Goal: Information Seeking & Learning: Learn about a topic

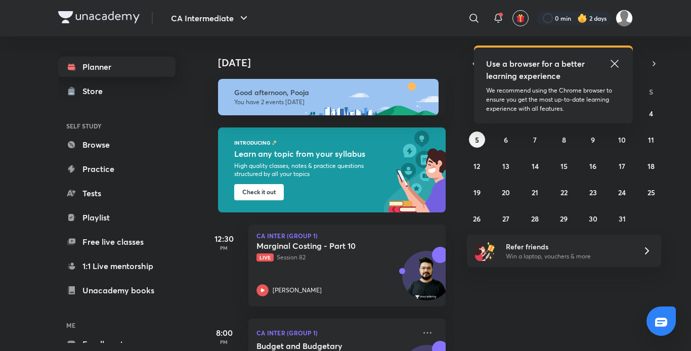
click at [91, 62] on link "Planner" at bounding box center [116, 67] width 117 height 20
click at [610, 60] on icon at bounding box center [615, 64] width 12 height 12
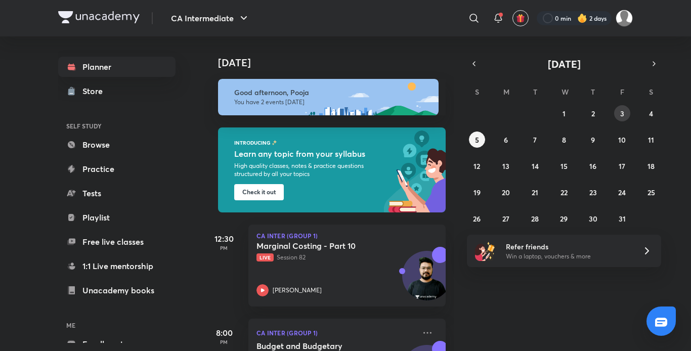
click at [625, 113] on button "3" at bounding box center [622, 113] width 16 height 16
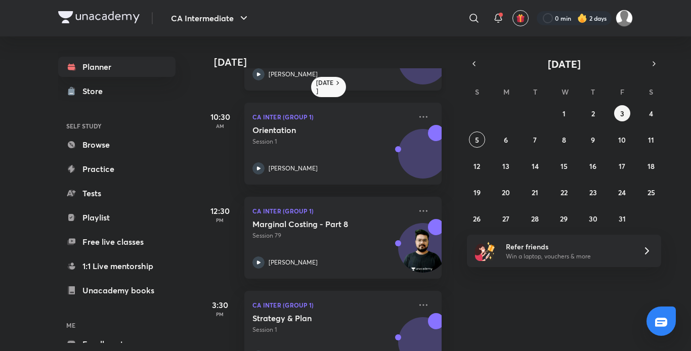
scroll to position [167, 5]
click at [347, 131] on h5 "Orientation" at bounding box center [315, 129] width 126 height 10
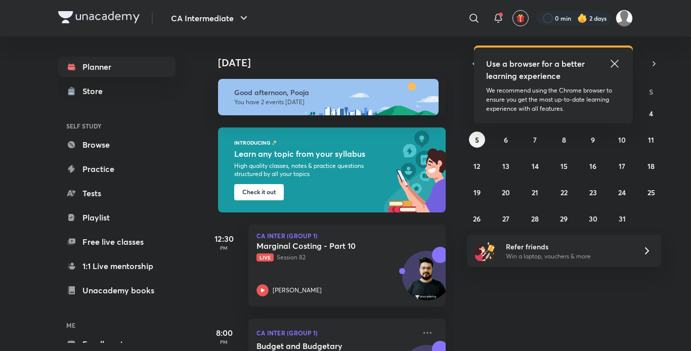
click at [611, 59] on icon at bounding box center [615, 64] width 12 height 12
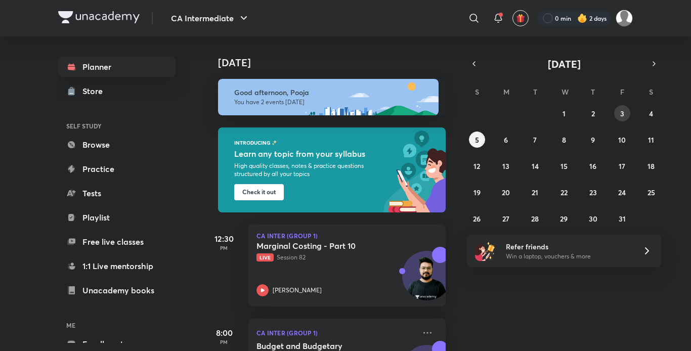
click at [617, 111] on button "3" at bounding box center [622, 113] width 16 height 16
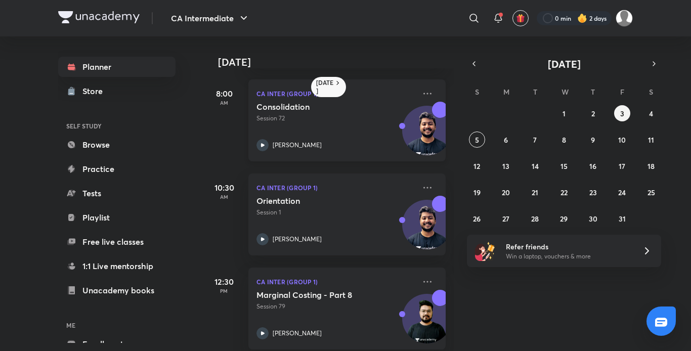
scroll to position [98, 0]
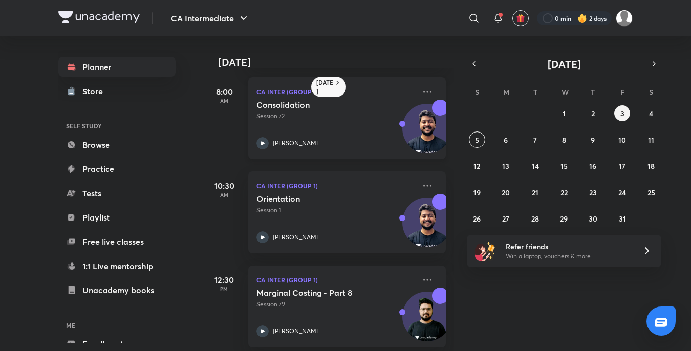
click at [348, 195] on h5 "Orientation" at bounding box center [319, 199] width 126 height 10
